Goal: Check status: Check status

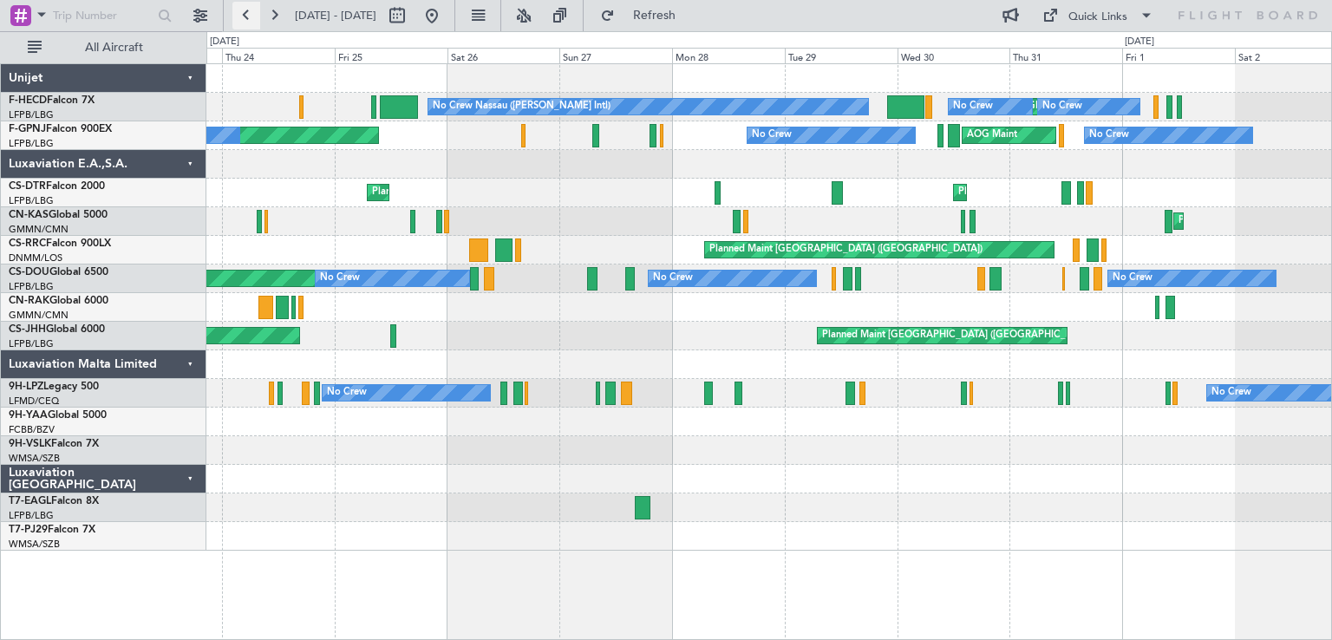
click at [250, 19] on button at bounding box center [246, 16] width 28 height 28
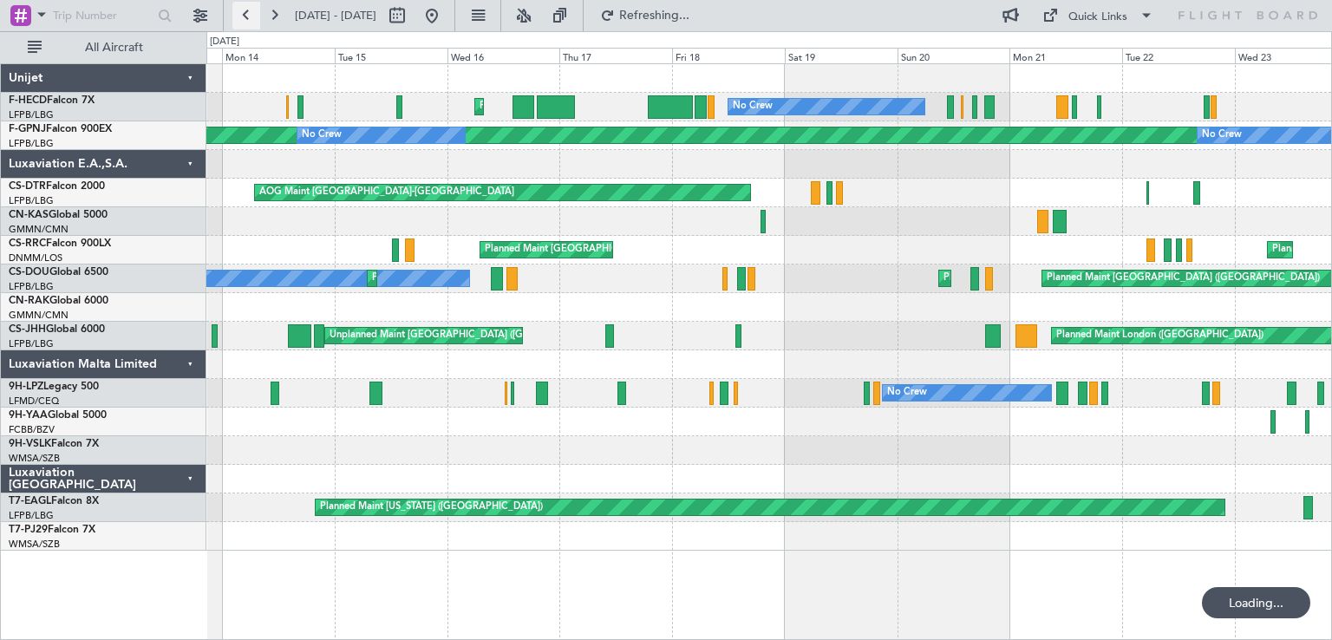
click at [250, 19] on button at bounding box center [246, 16] width 28 height 28
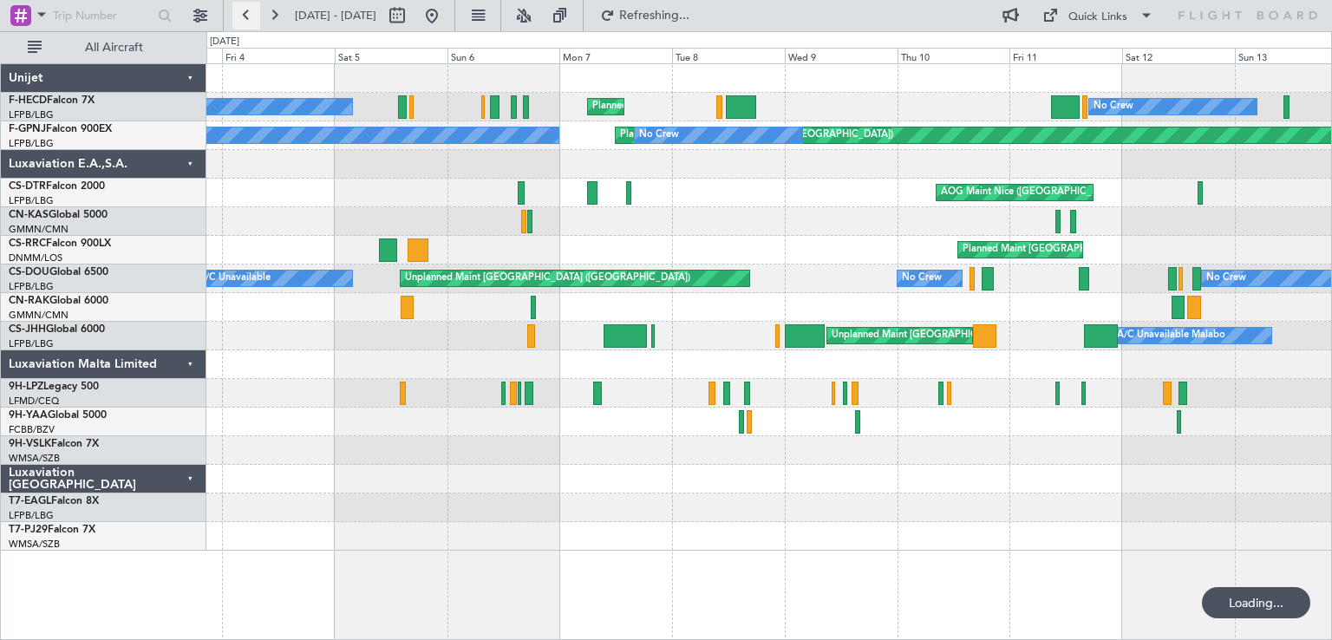
click at [250, 19] on button at bounding box center [246, 16] width 28 height 28
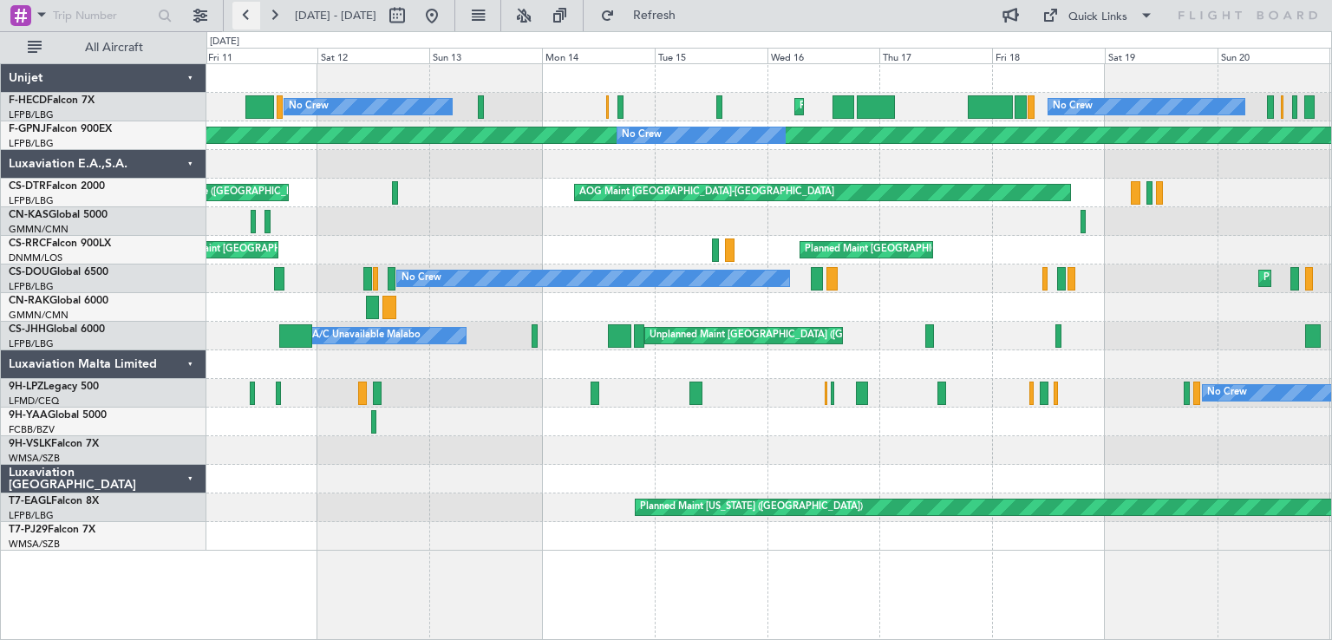
click at [244, 11] on button at bounding box center [246, 16] width 28 height 28
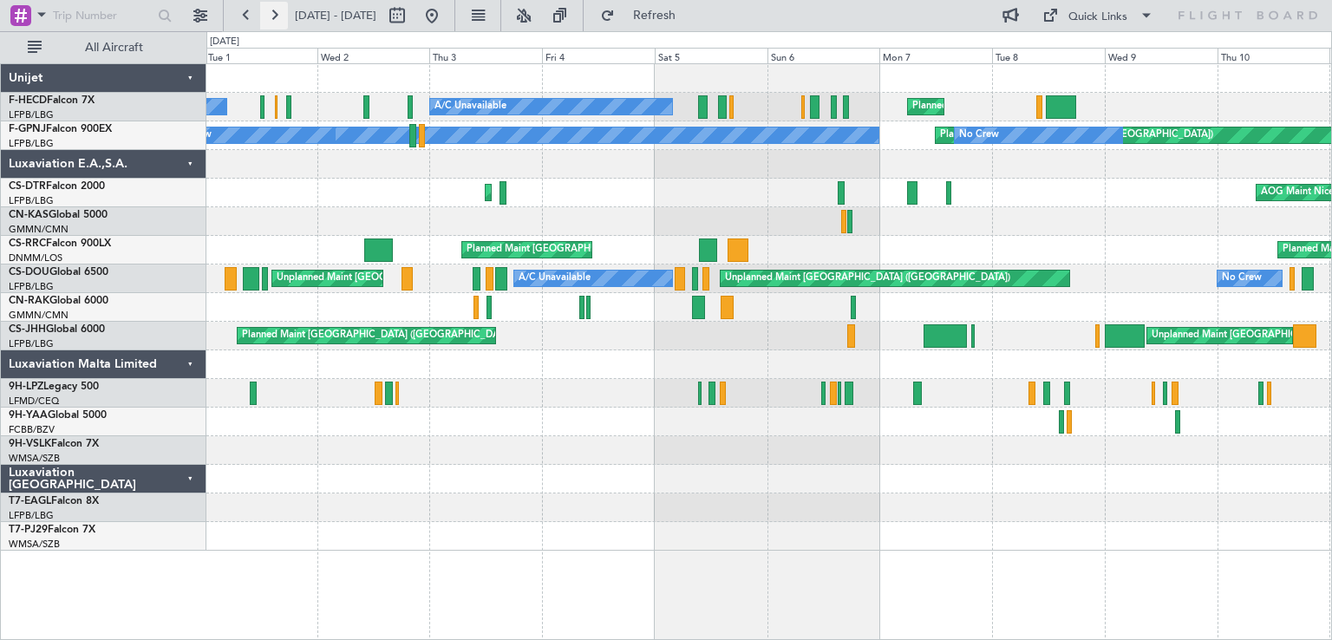
click at [280, 14] on button at bounding box center [274, 16] width 28 height 28
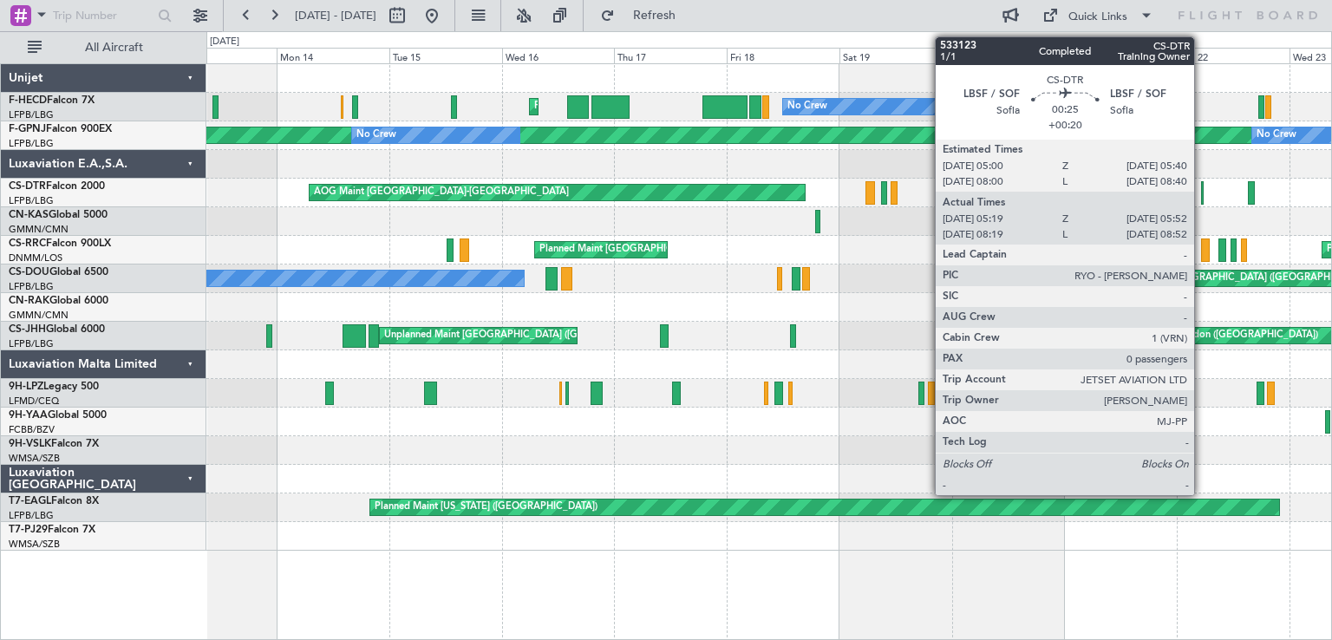
click at [1202, 192] on div at bounding box center [1202, 192] width 3 height 23
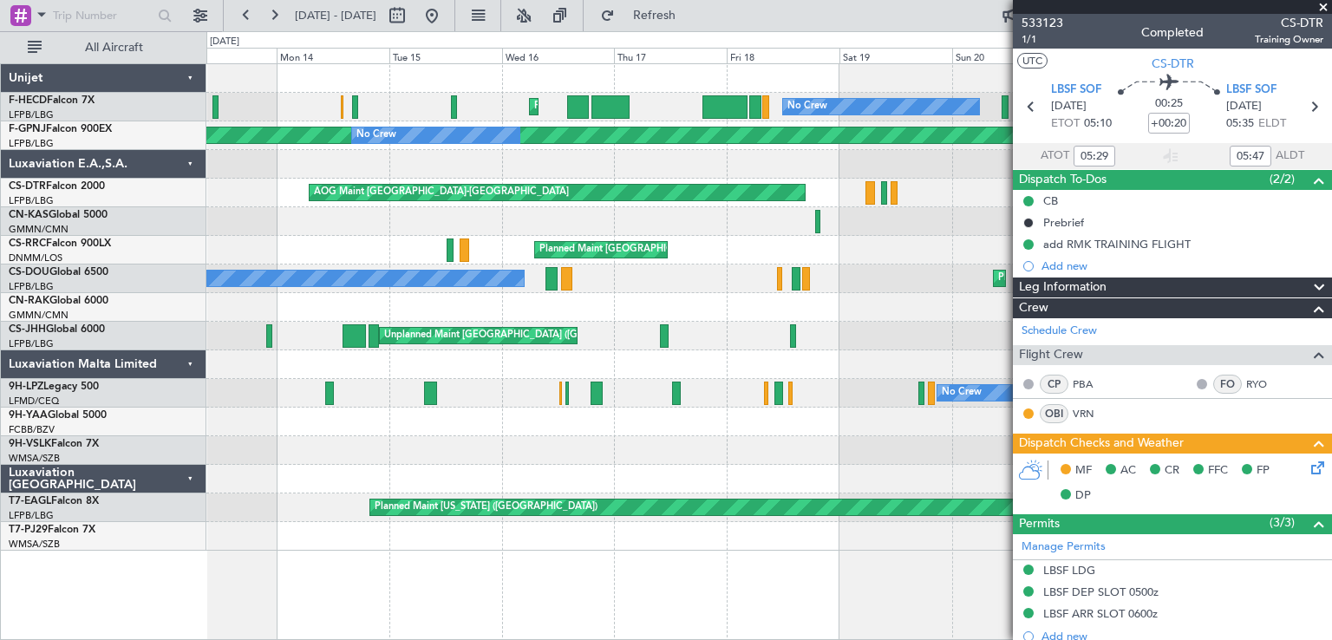
click at [1323, 4] on span at bounding box center [1323, 8] width 17 height 16
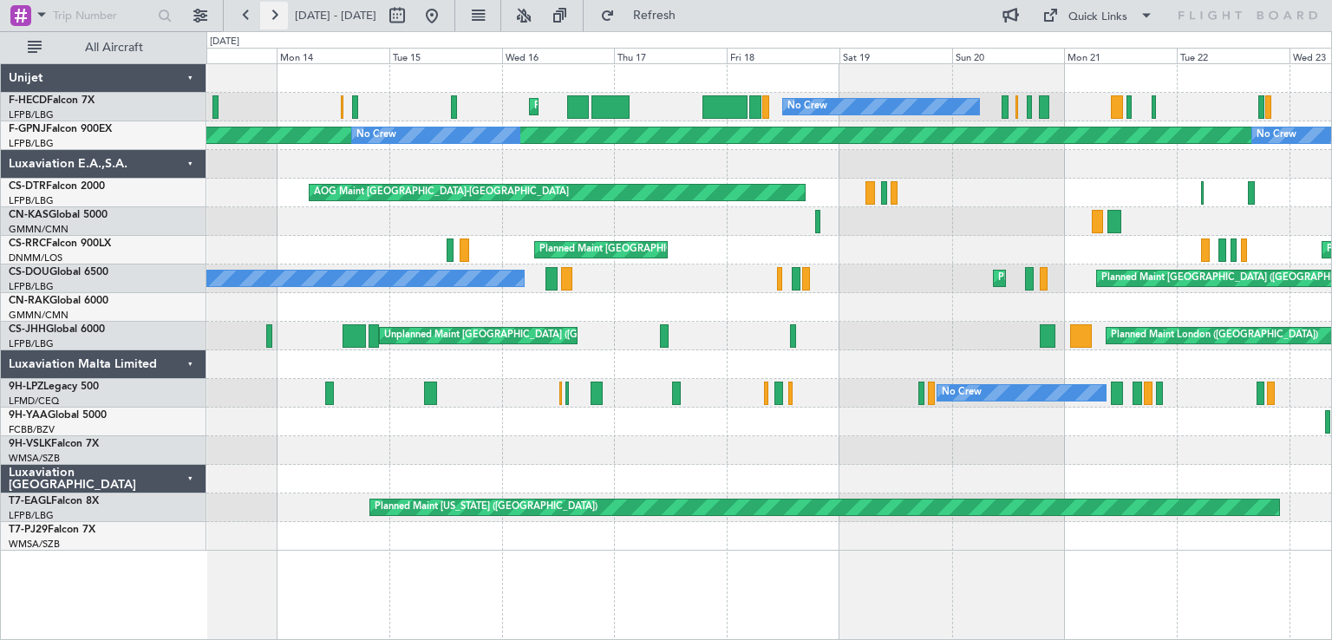
click at [277, 12] on button at bounding box center [274, 16] width 28 height 28
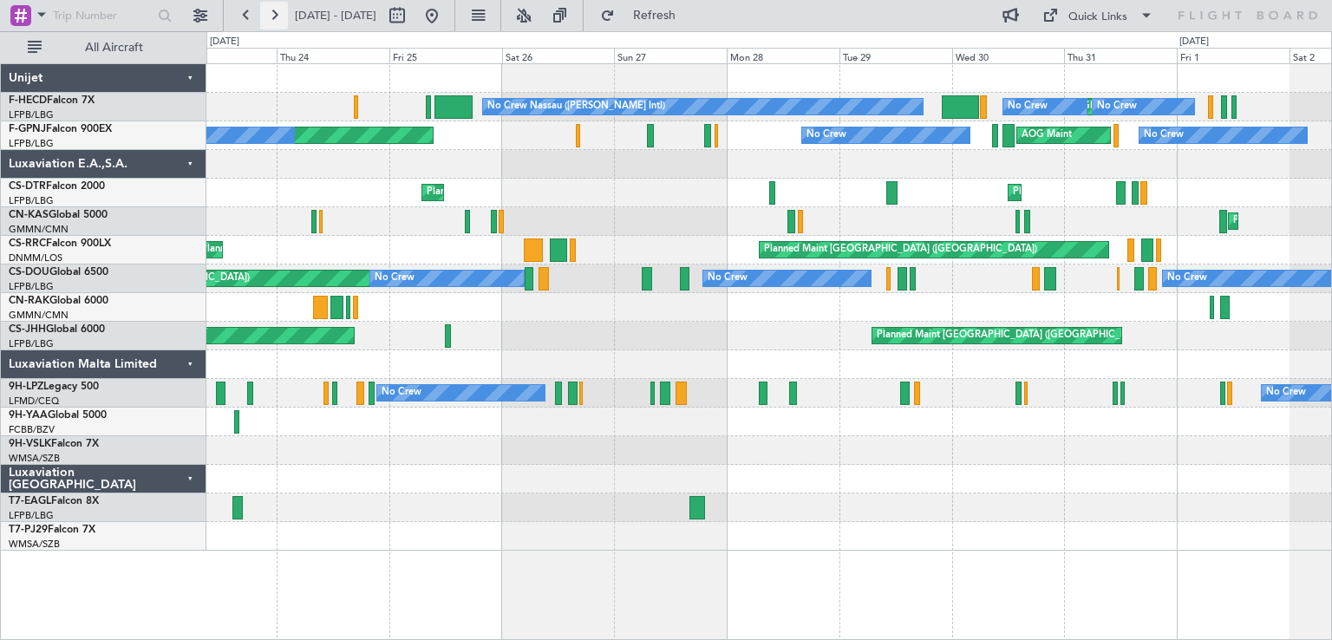
click at [277, 12] on button at bounding box center [274, 16] width 28 height 28
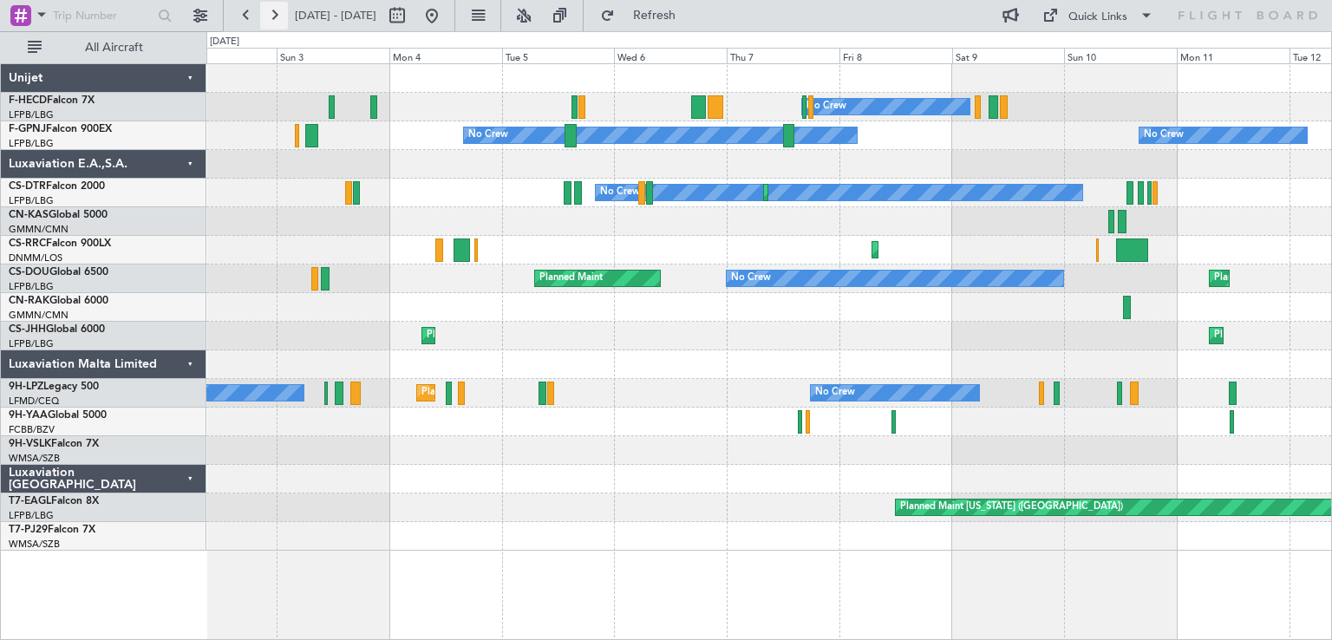
click at [277, 12] on button at bounding box center [274, 16] width 28 height 28
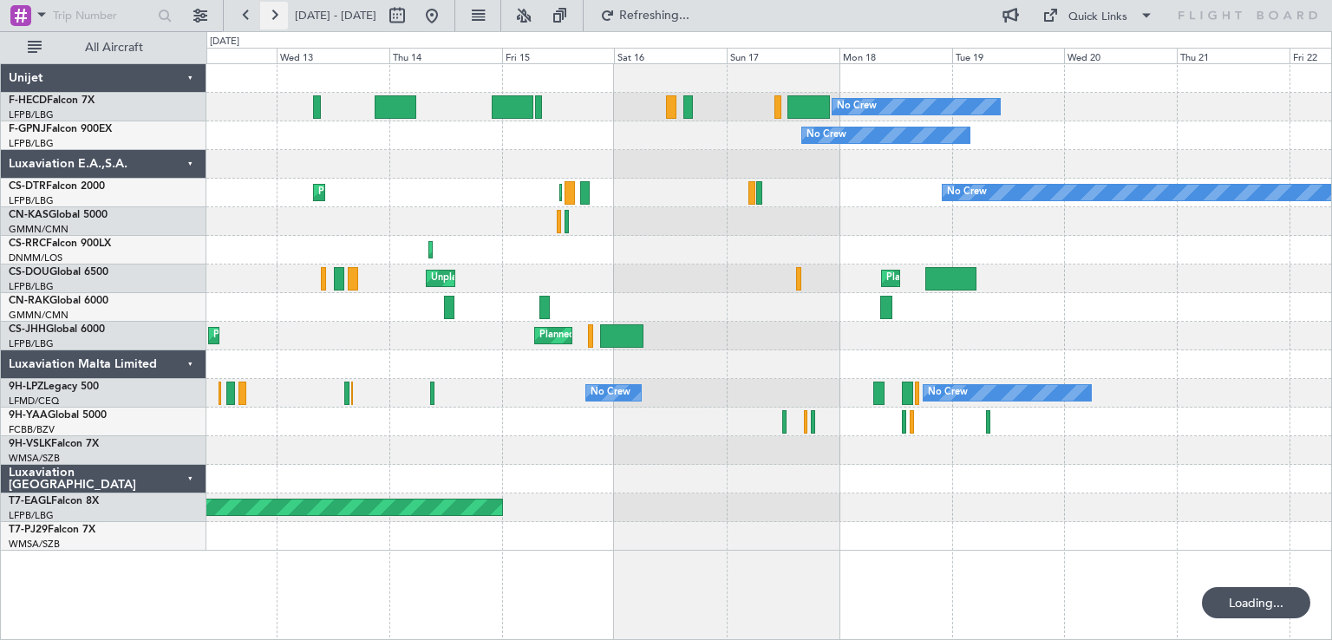
click at [277, 12] on button at bounding box center [274, 16] width 28 height 28
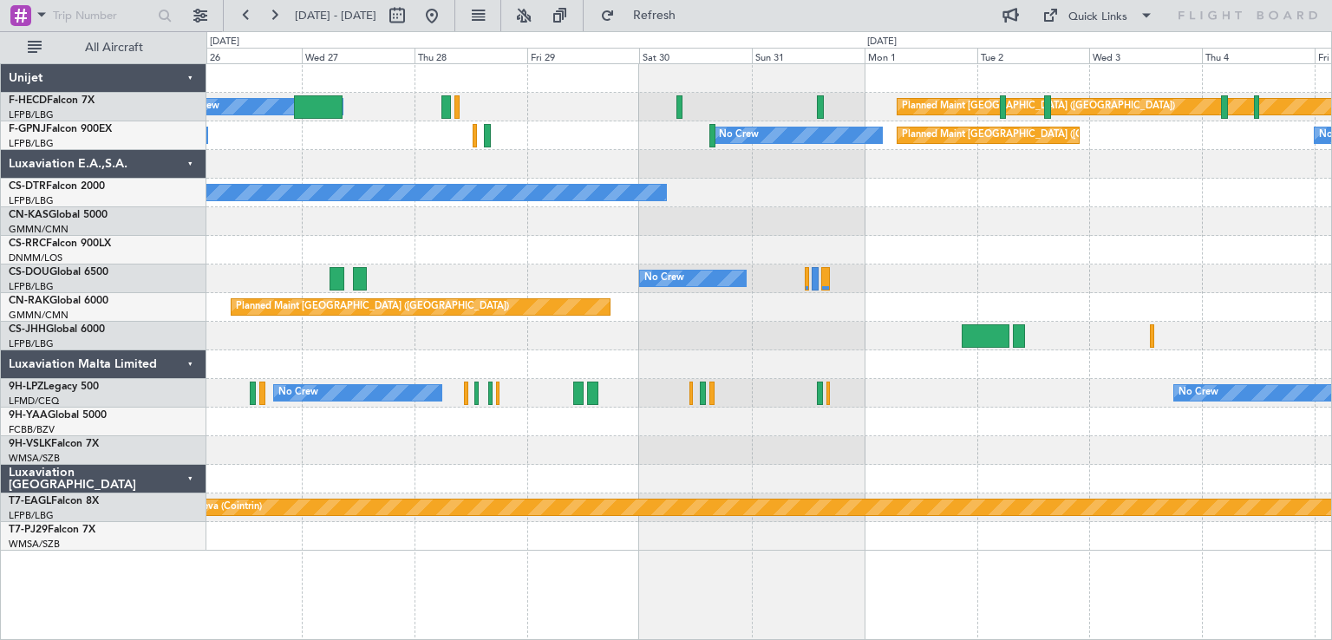
click at [441, 639] on html "[DATE] - [DATE] Refresh Quick Links All Aircraft Planned Maint [GEOGRAPHIC_DATA…" at bounding box center [666, 320] width 1332 height 640
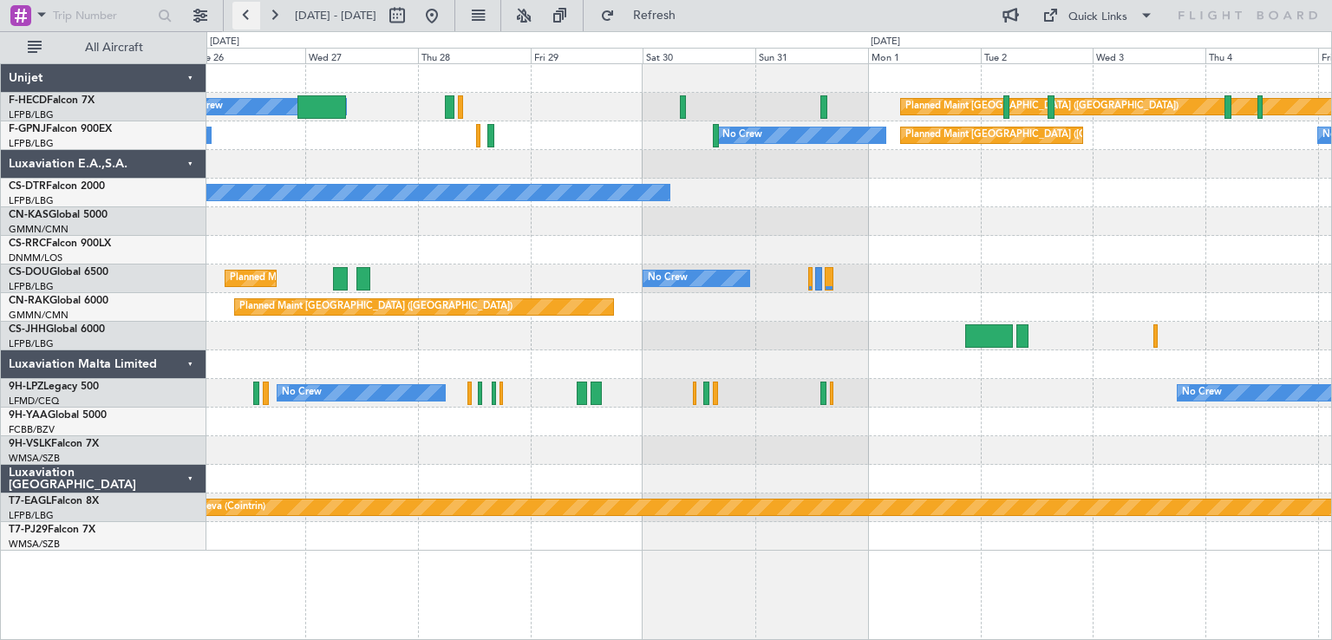
click at [248, 12] on button at bounding box center [246, 16] width 28 height 28
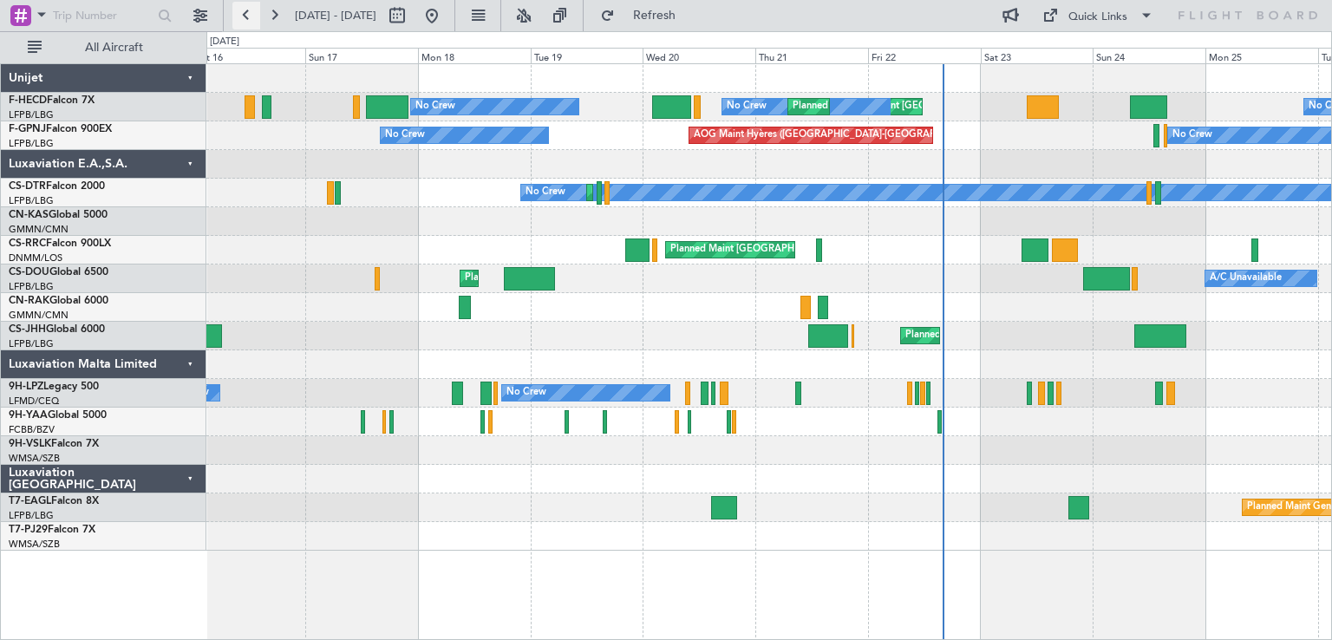
click at [243, 12] on button at bounding box center [246, 16] width 28 height 28
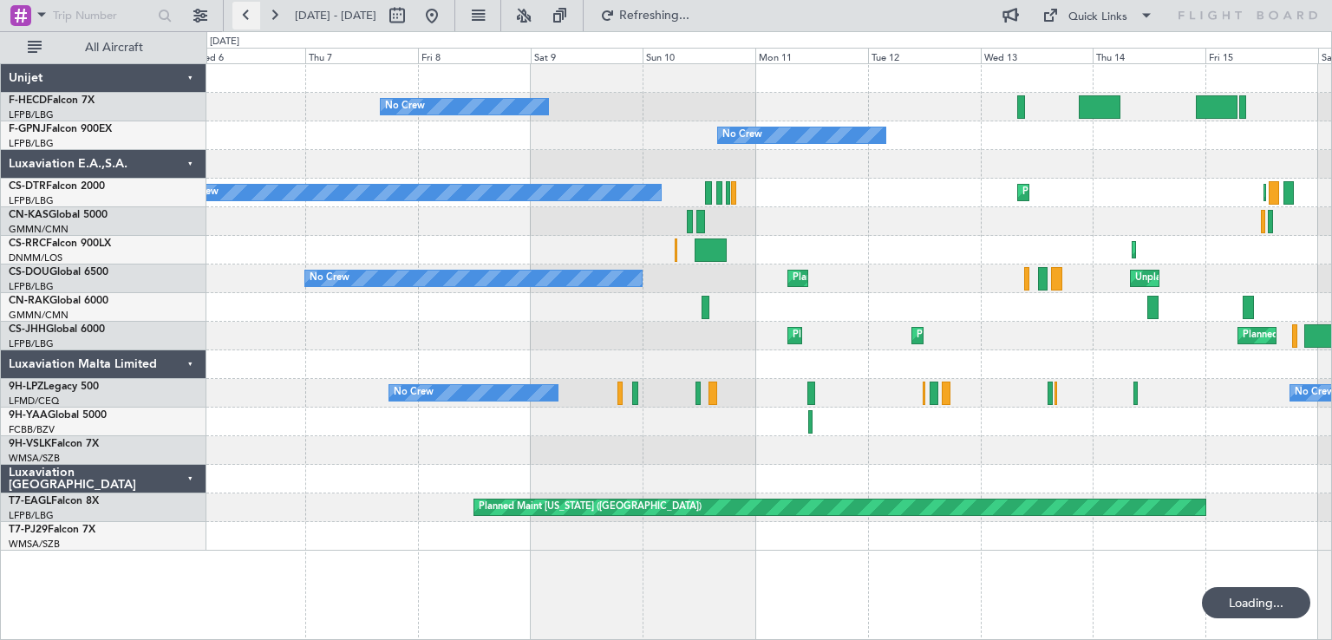
click at [243, 12] on button at bounding box center [246, 16] width 28 height 28
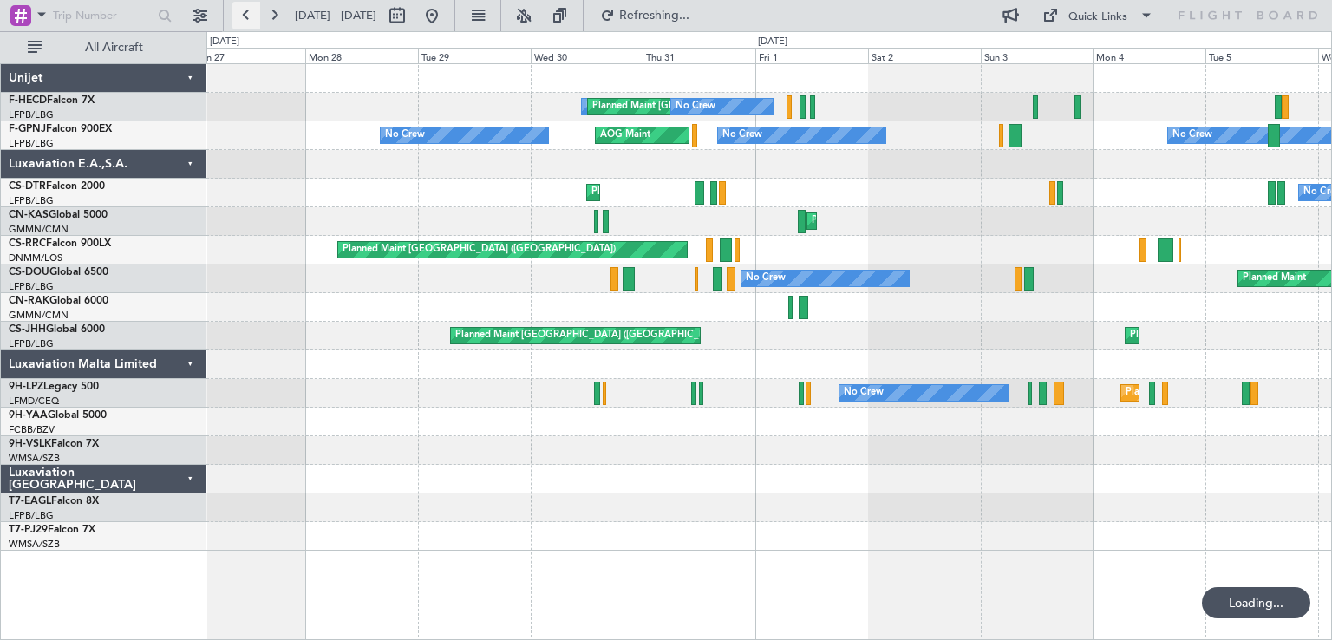
click at [243, 12] on button at bounding box center [246, 16] width 28 height 28
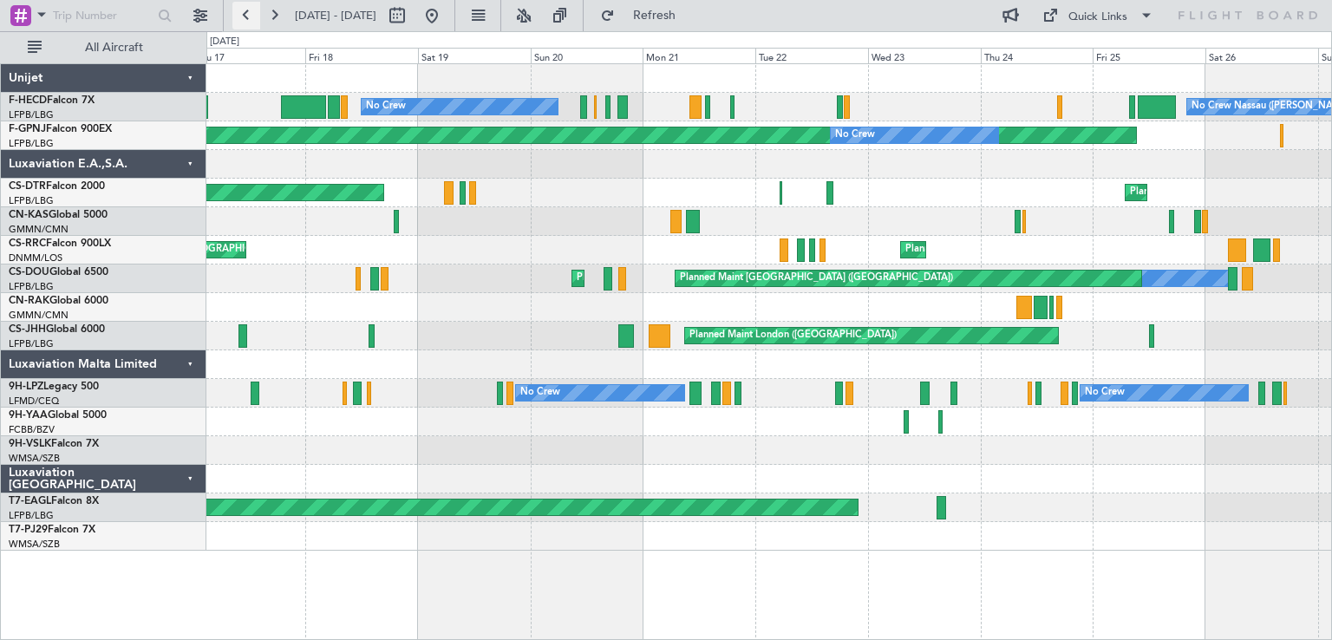
click at [243, 12] on button at bounding box center [246, 16] width 28 height 28
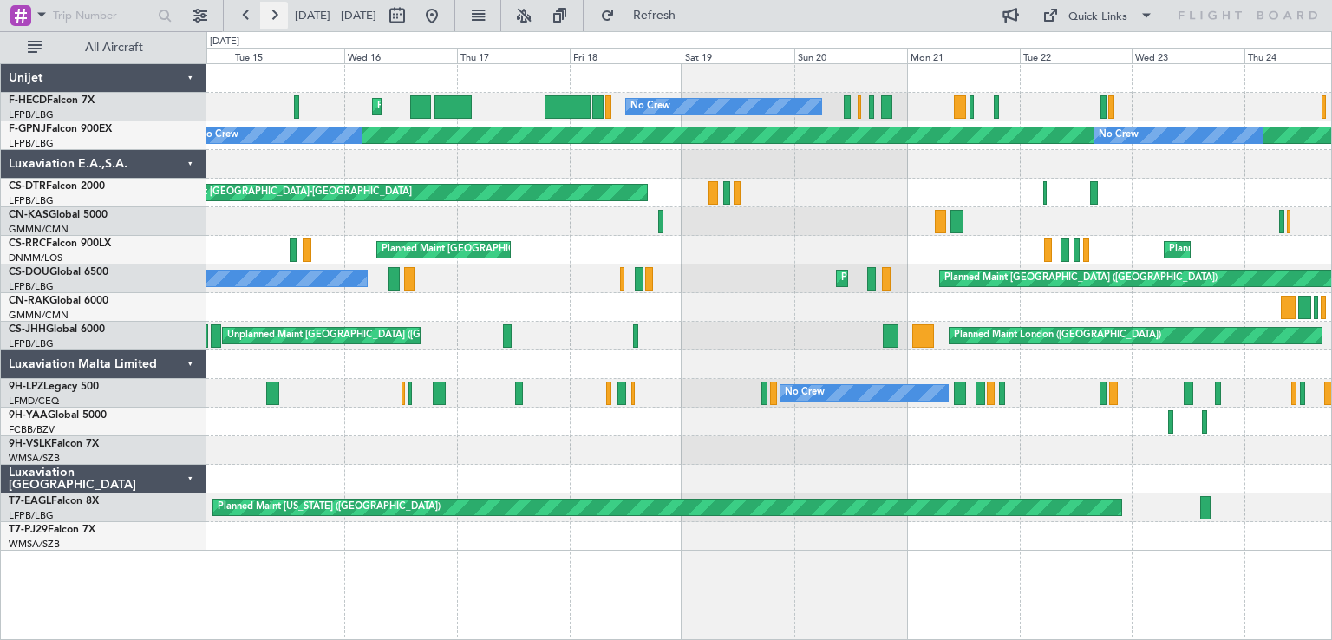
click at [283, 16] on button at bounding box center [274, 16] width 28 height 28
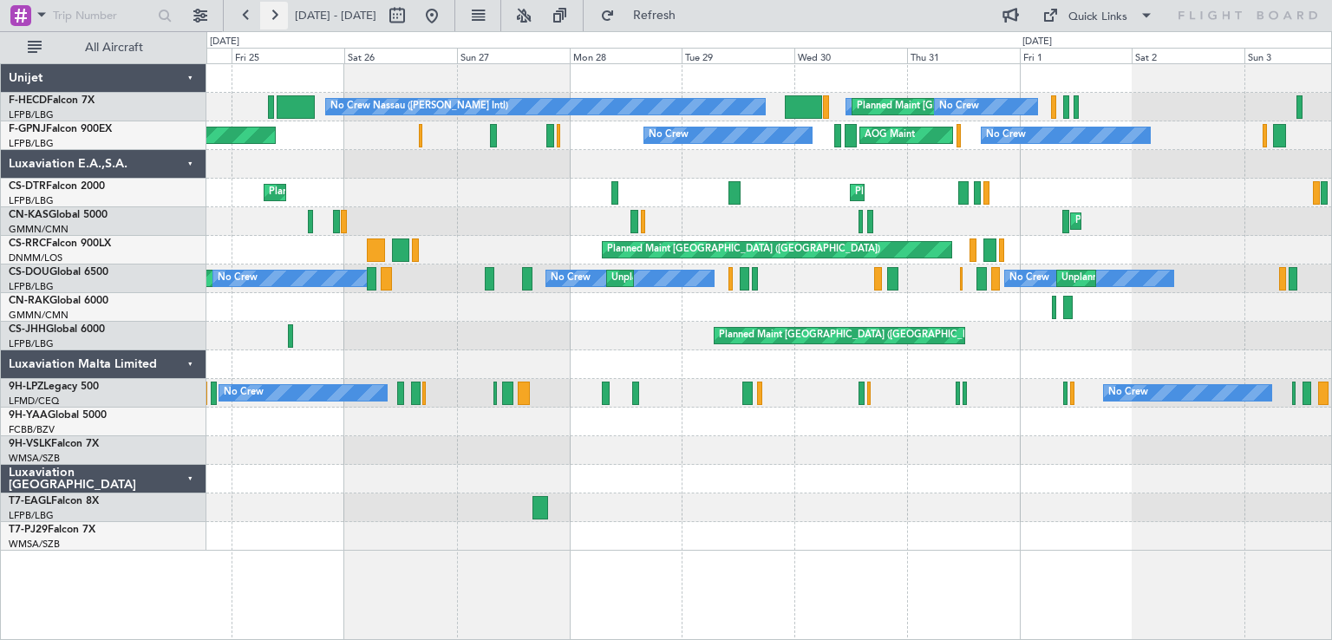
click at [283, 16] on button at bounding box center [274, 16] width 28 height 28
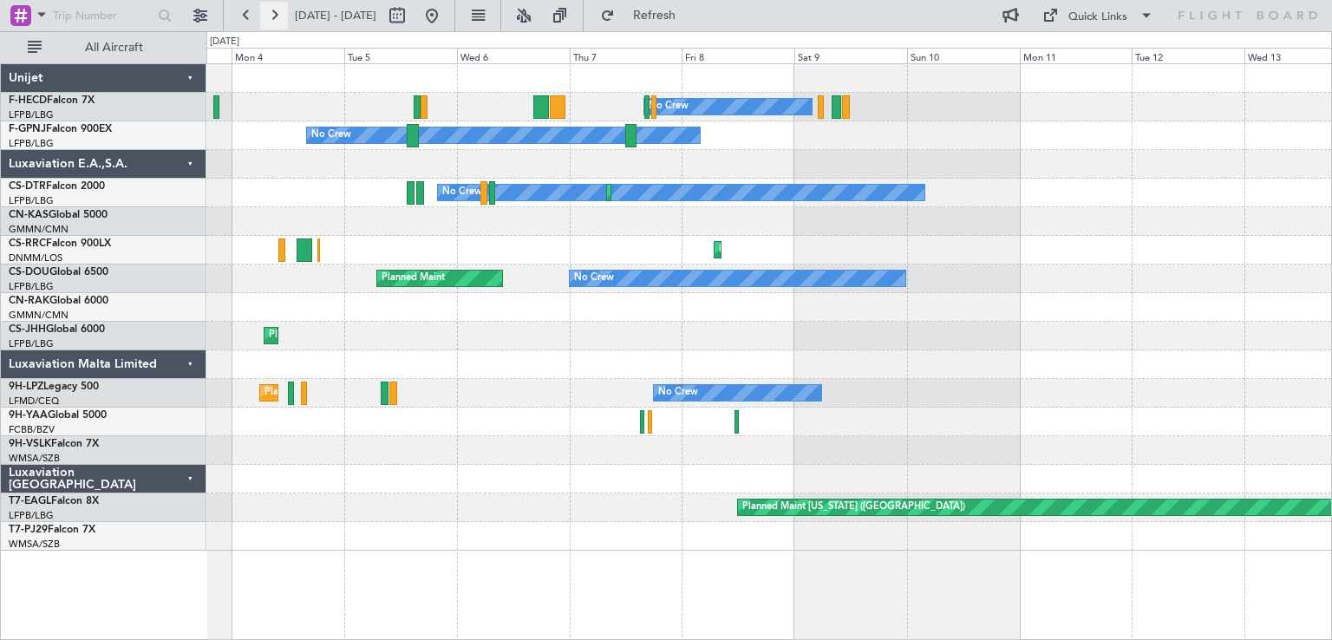
click at [283, 16] on button at bounding box center [274, 16] width 28 height 28
